Goal: Find specific page/section: Find specific page/section

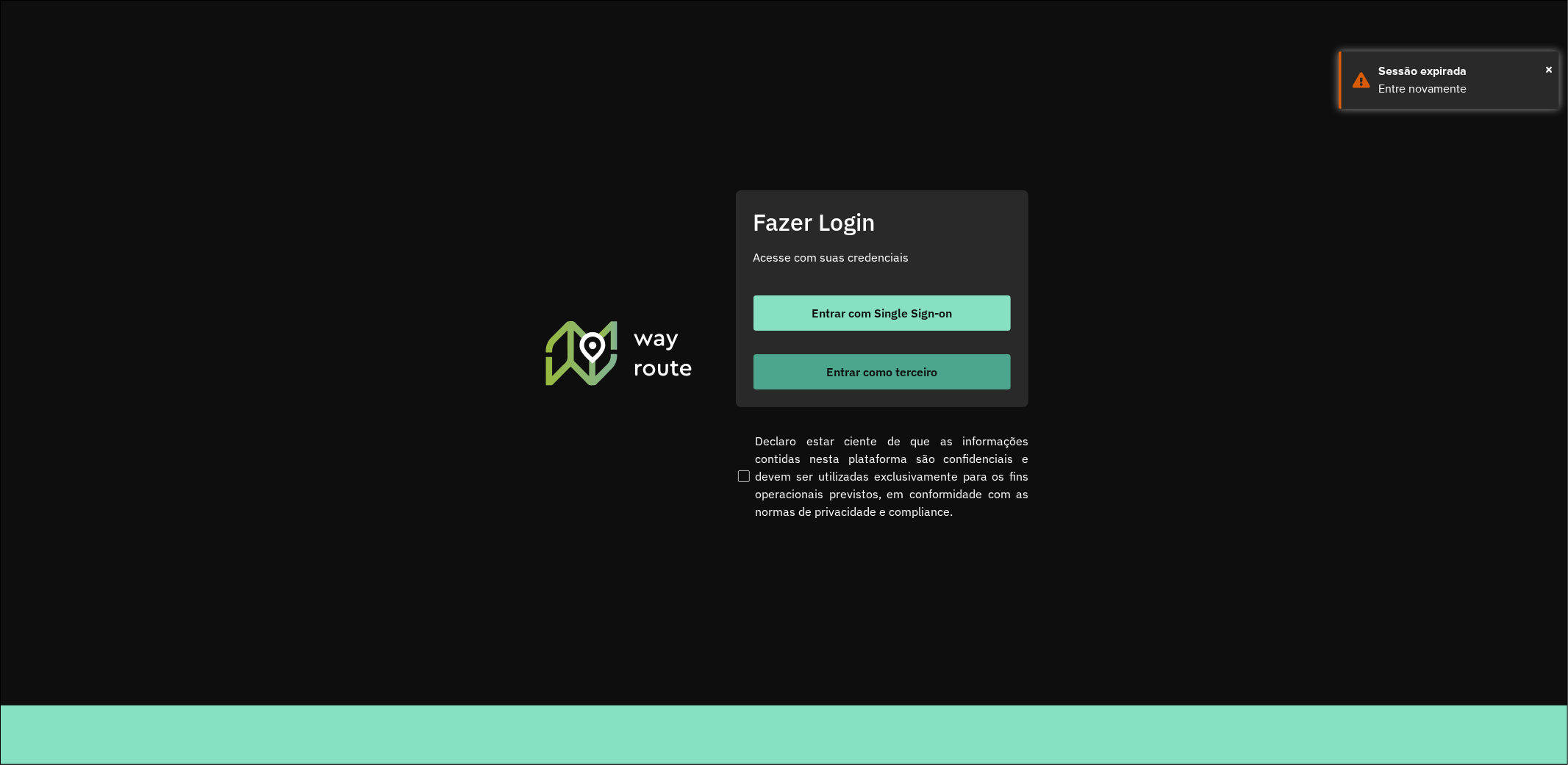
click at [929, 366] on span "Entrar como terceiro" at bounding box center [882, 373] width 111 height 12
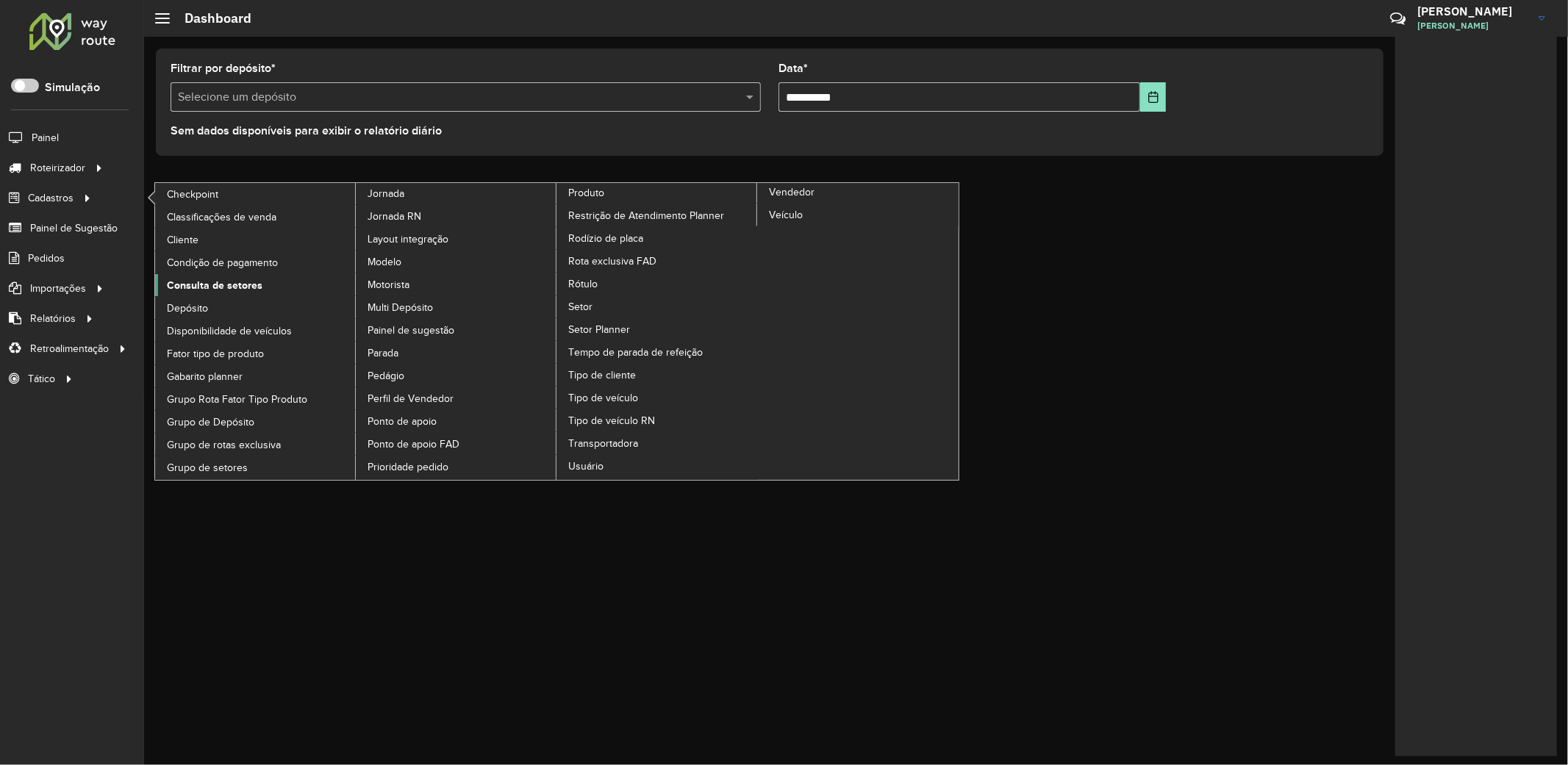
click at [238, 280] on span "Consulta de setores" at bounding box center [214, 286] width 96 height 16
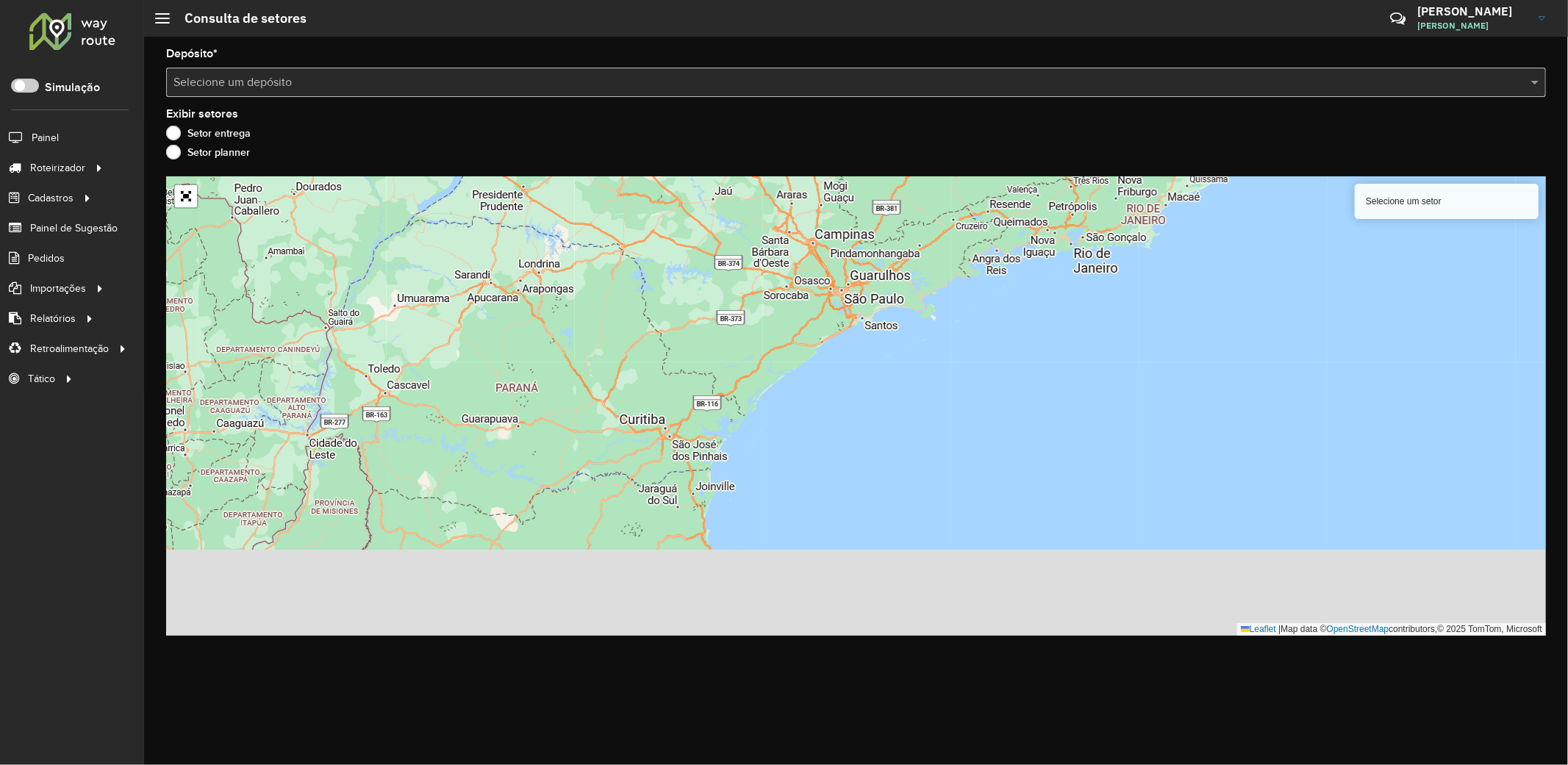
click at [339, 85] on input "text" at bounding box center [841, 83] width 1335 height 17
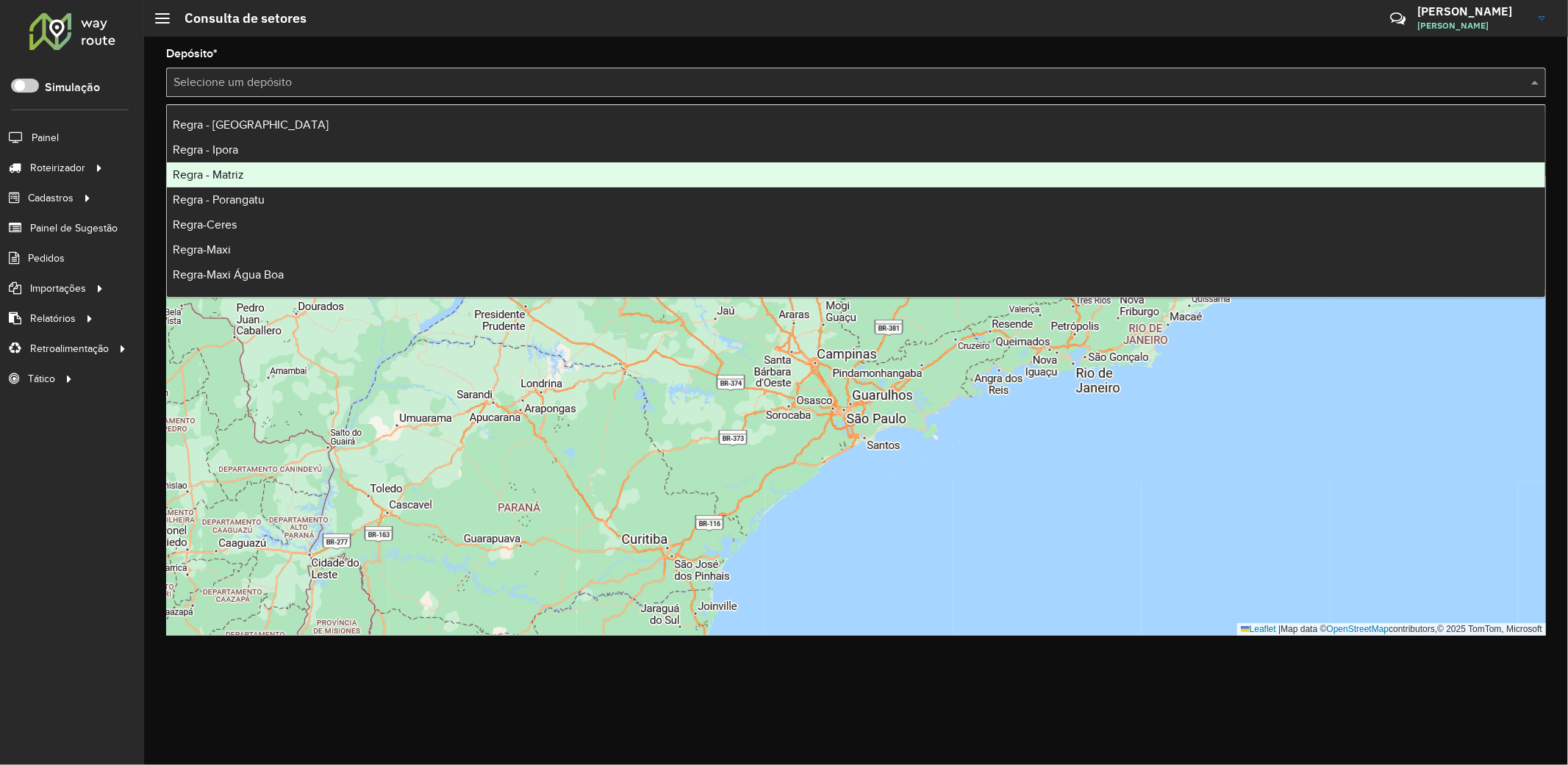
click at [276, 185] on div "Regra - Matriz" at bounding box center [855, 175] width 1378 height 25
